Goal: Information Seeking & Learning: Learn about a topic

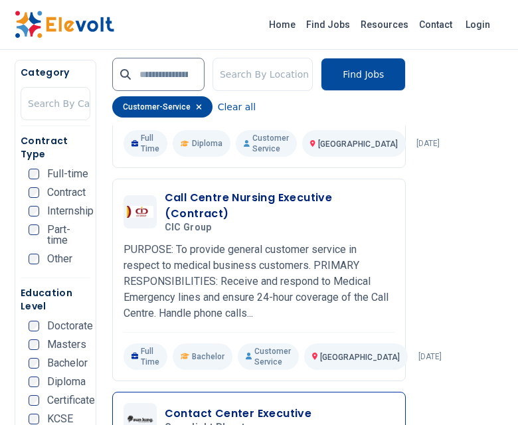
scroll to position [2790, 0]
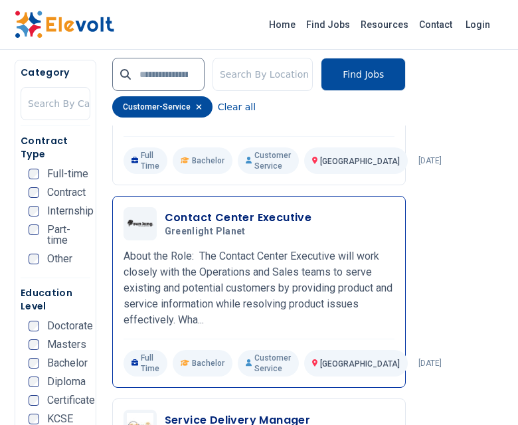
click at [242, 213] on h3 "Contact Center Executive" at bounding box center [238, 218] width 147 height 16
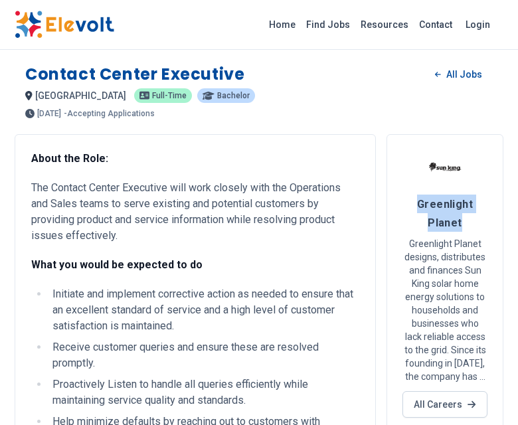
drag, startPoint x: 463, startPoint y: 224, endPoint x: 418, endPoint y: 203, distance: 49.3
click at [418, 203] on h4 "Greenlight Planet" at bounding box center [445, 213] width 84 height 37
copy span "Greenlight Planet"
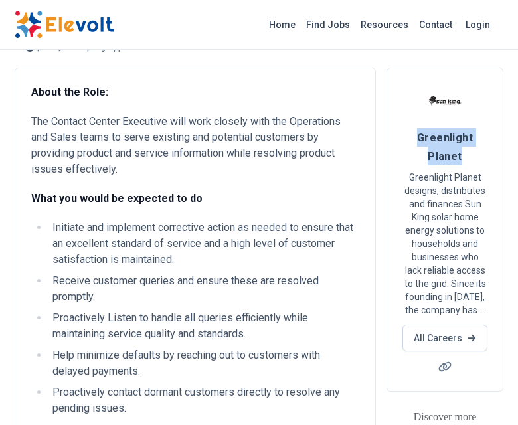
scroll to position [399, 0]
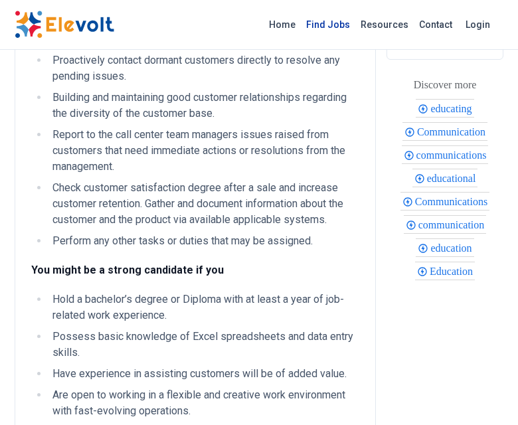
click at [339, 21] on link "Find Jobs" at bounding box center [328, 24] width 54 height 21
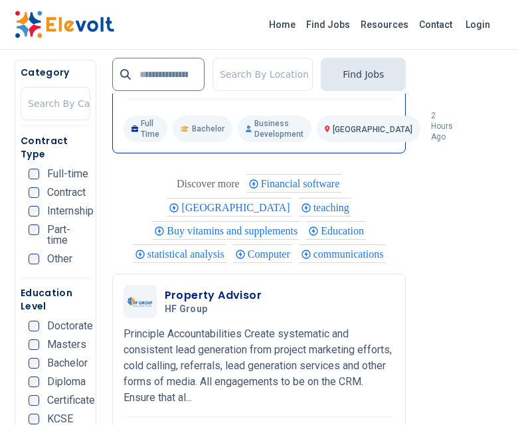
scroll to position [2458, 0]
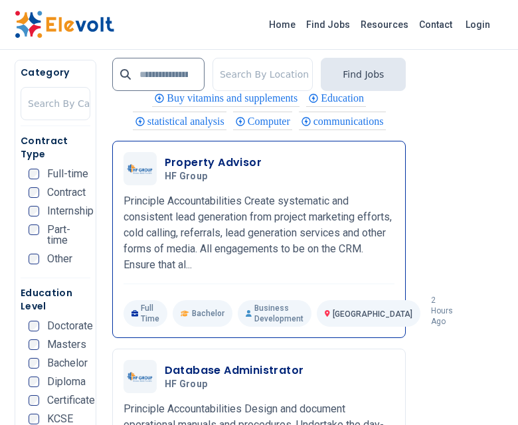
click at [213, 171] on h3 "Property Advisor" at bounding box center [213, 163] width 97 height 16
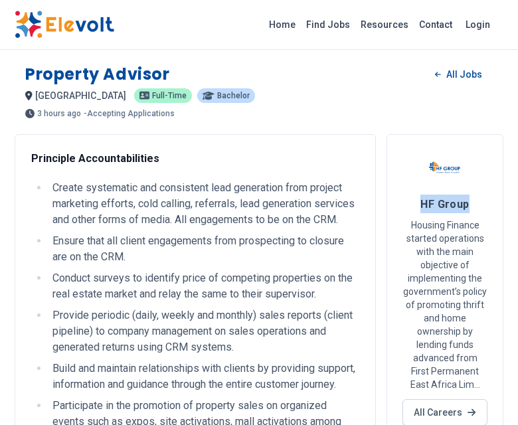
drag, startPoint x: 422, startPoint y: 202, endPoint x: 466, endPoint y: 211, distance: 44.8
click at [466, 211] on h4 "HF Group" at bounding box center [445, 204] width 84 height 19
copy span "HF Group"
